Goal: Navigation & Orientation: Find specific page/section

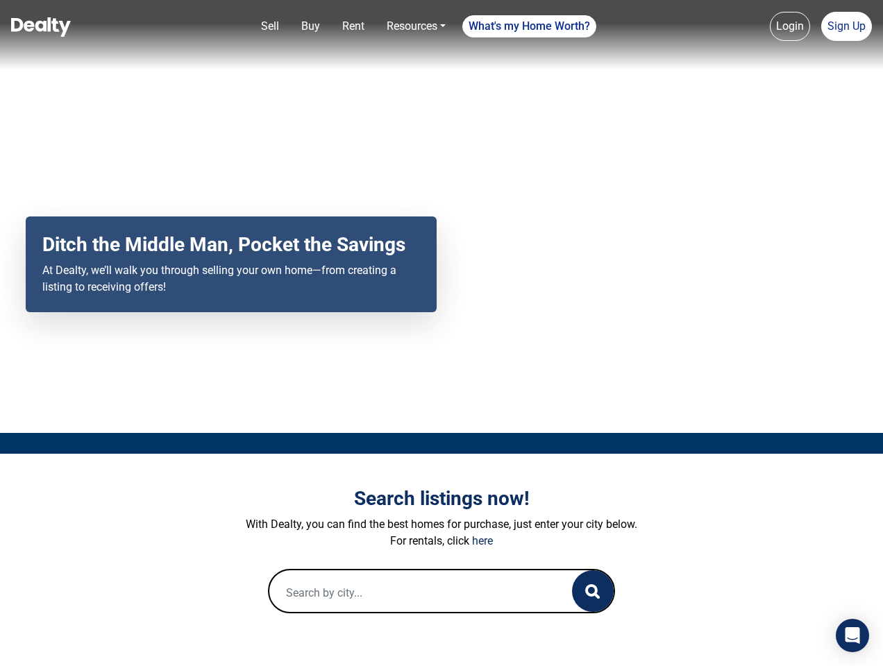
click at [441, 333] on div "Your browser does not support the video tag. Ditch the Middle Man, Pocket the S…" at bounding box center [441, 216] width 883 height 433
click at [270, 26] on link "Sell" at bounding box center [269, 26] width 29 height 28
click at [310, 26] on link "Buy" at bounding box center [311, 26] width 30 height 28
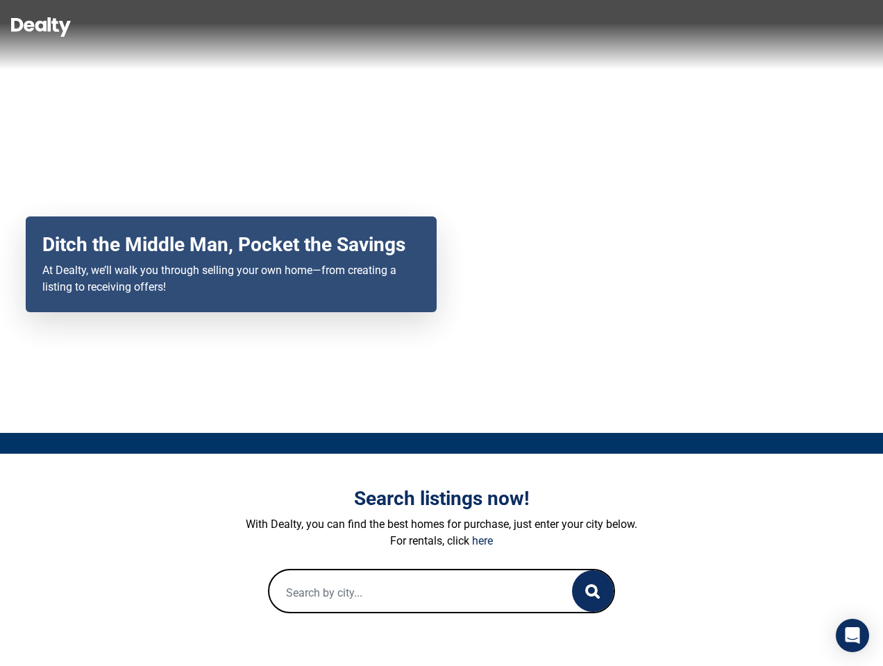
click at [353, 26] on link "Rent" at bounding box center [353, 26] width 33 height 28
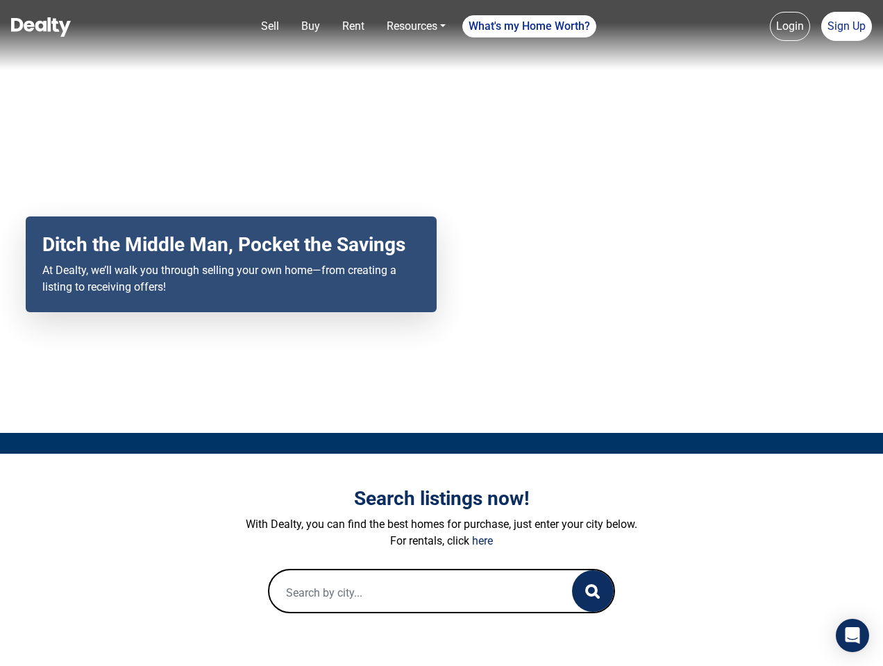
click at [416, 26] on link "Resources" at bounding box center [416, 26] width 70 height 28
click at [530, 26] on link "What's my Home Worth?" at bounding box center [529, 26] width 134 height 22
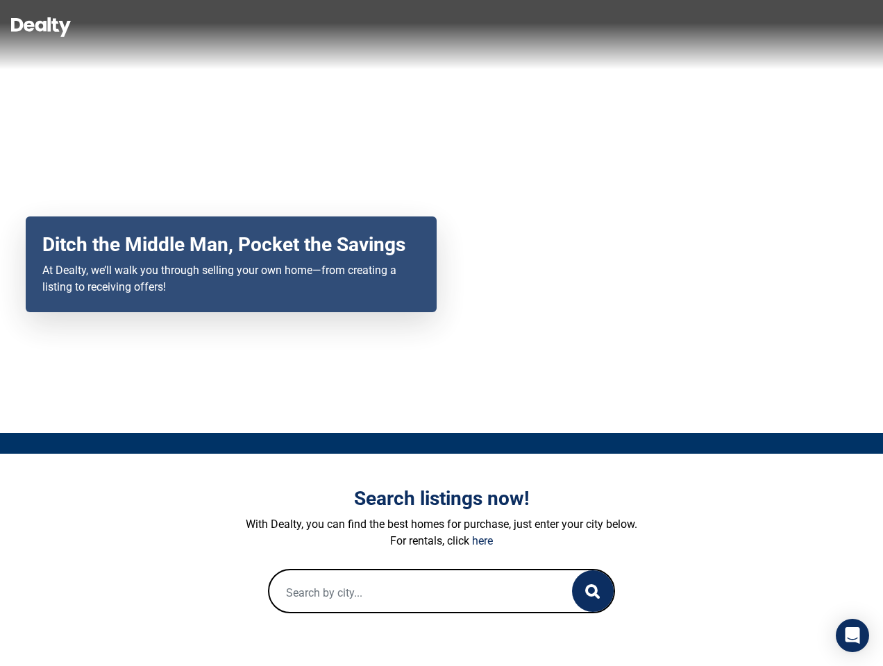
click at [790, 26] on link "Login" at bounding box center [790, 26] width 40 height 29
click at [846, 26] on link "Sign Up" at bounding box center [846, 26] width 51 height 29
click at [593, 591] on icon "button" at bounding box center [592, 591] width 15 height 15
click at [852, 636] on icon "Open Intercom Messenger" at bounding box center [852, 635] width 15 height 17
